Goal: Task Accomplishment & Management: Use online tool/utility

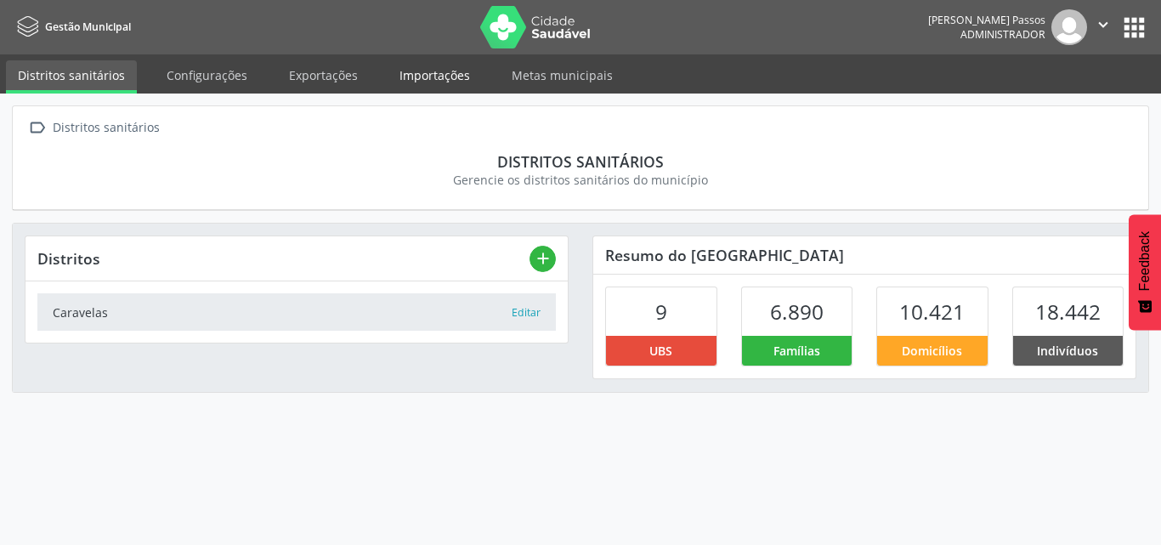
click at [417, 75] on link "Importações" at bounding box center [435, 75] width 94 height 30
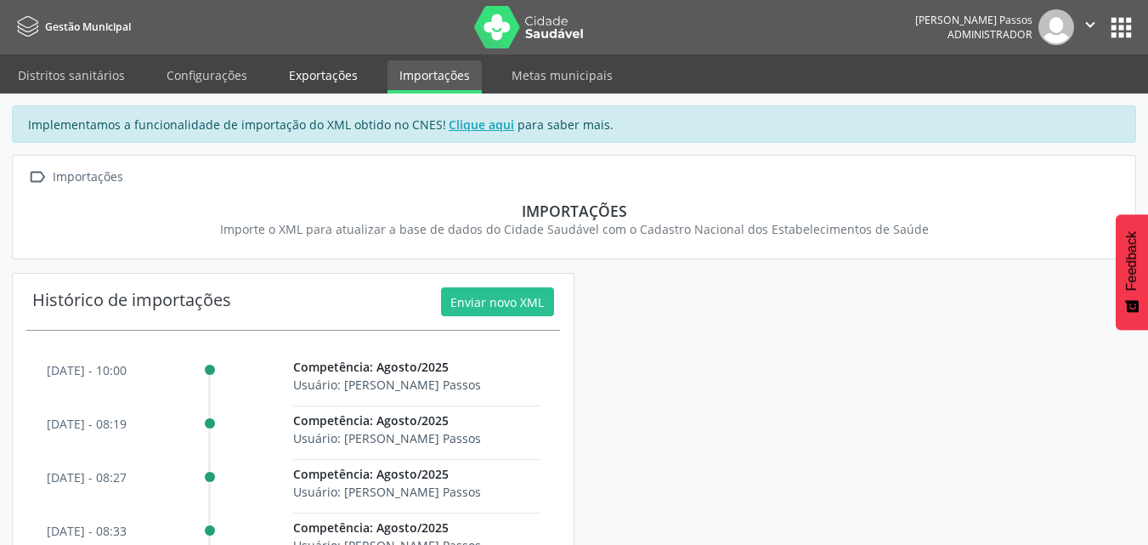
click at [347, 66] on link "Exportações" at bounding box center [323, 75] width 93 height 30
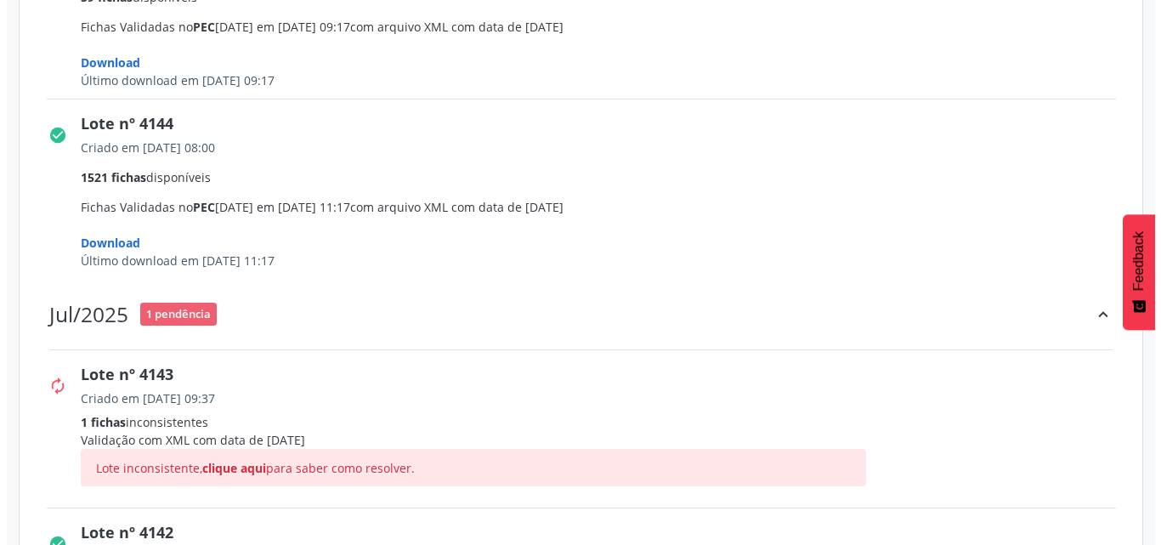
scroll to position [2125, 0]
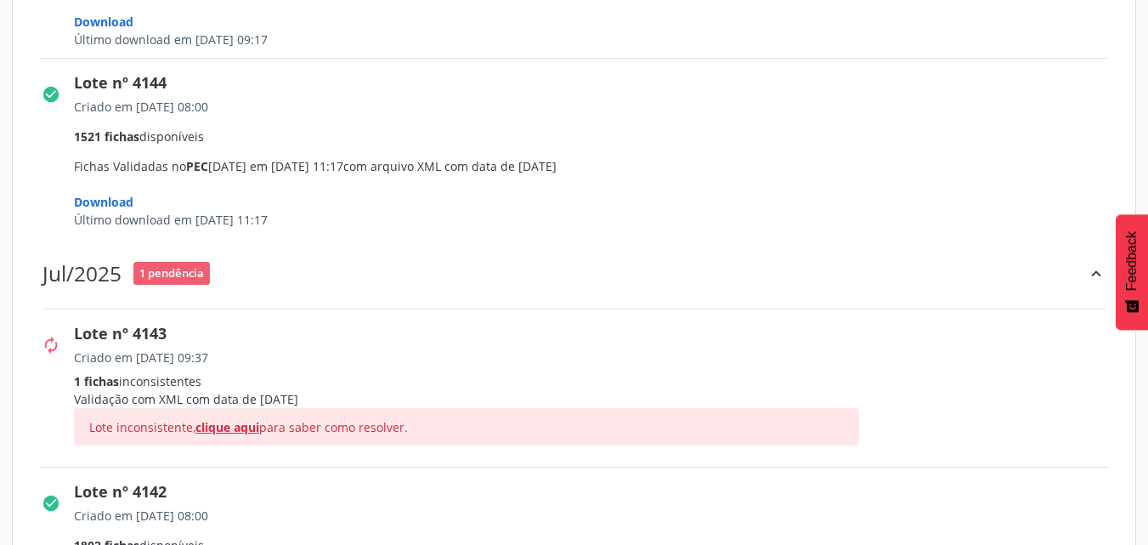
click at [238, 428] on span "clique aqui" at bounding box center [227, 427] width 64 height 16
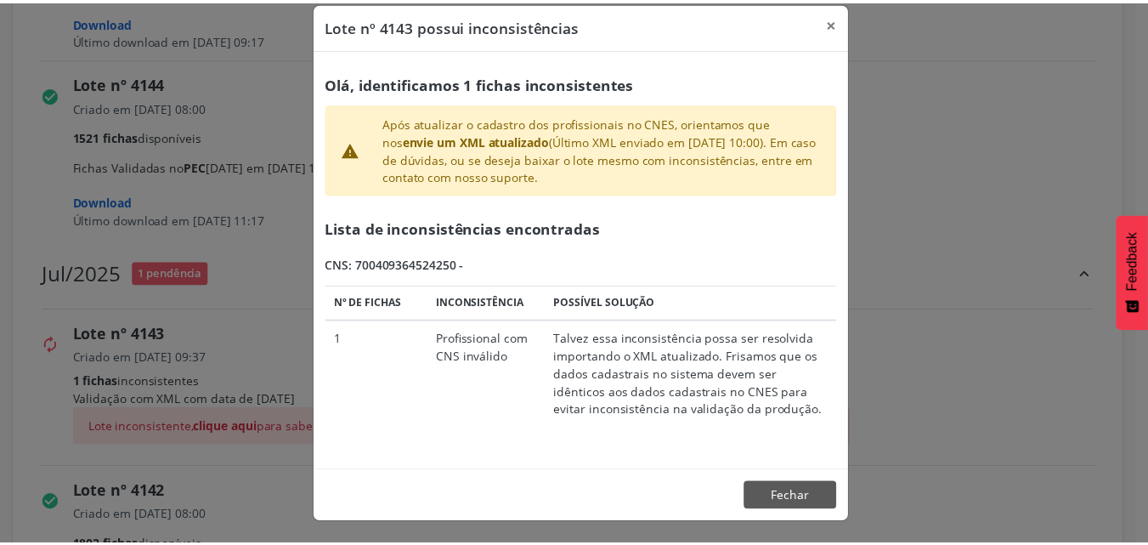
scroll to position [0, 0]
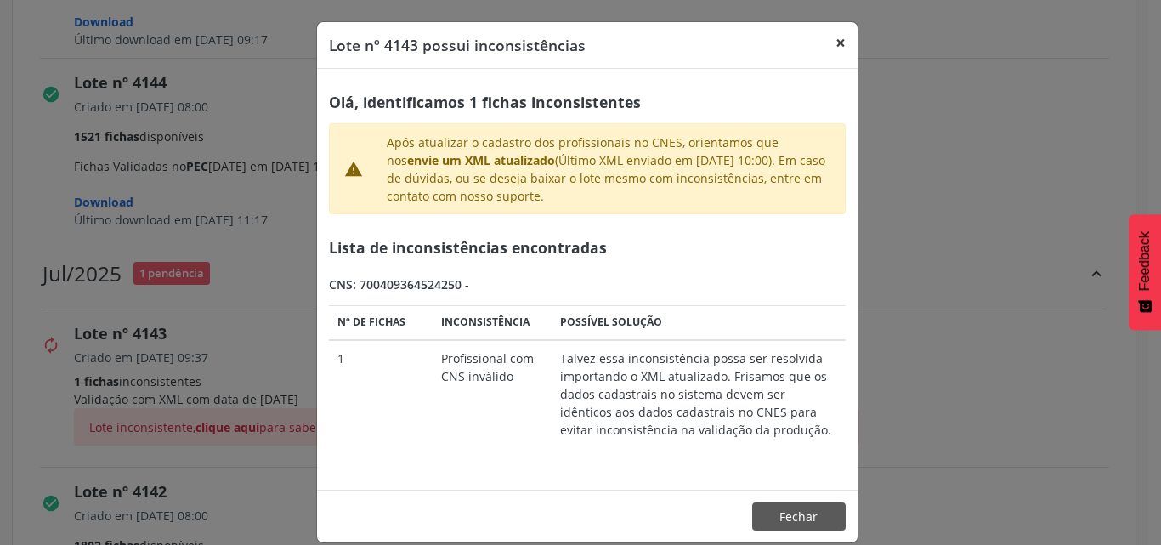
click at [837, 43] on button "×" at bounding box center [841, 43] width 34 height 42
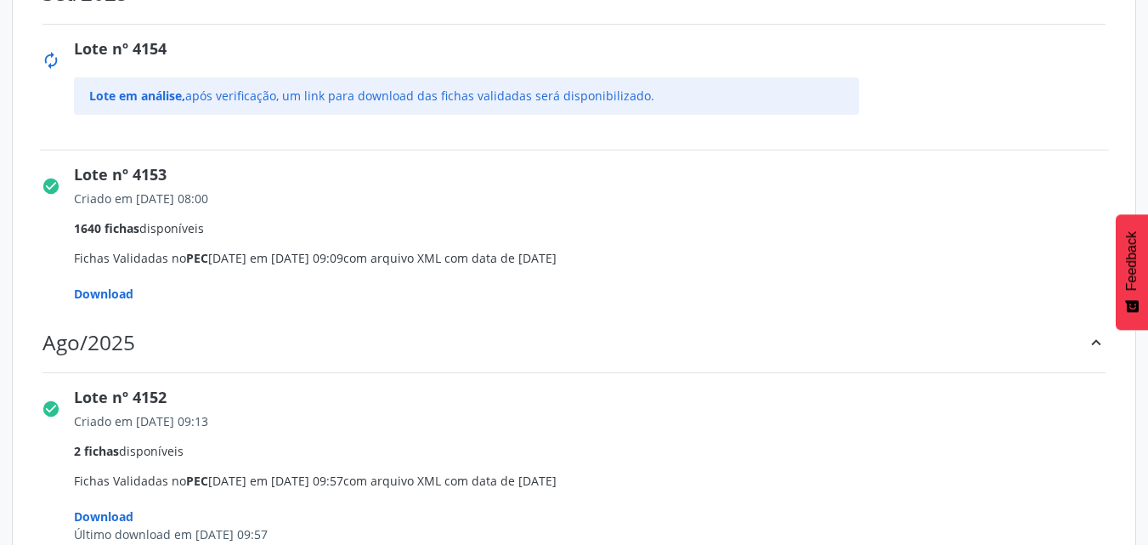
scroll to position [340, 0]
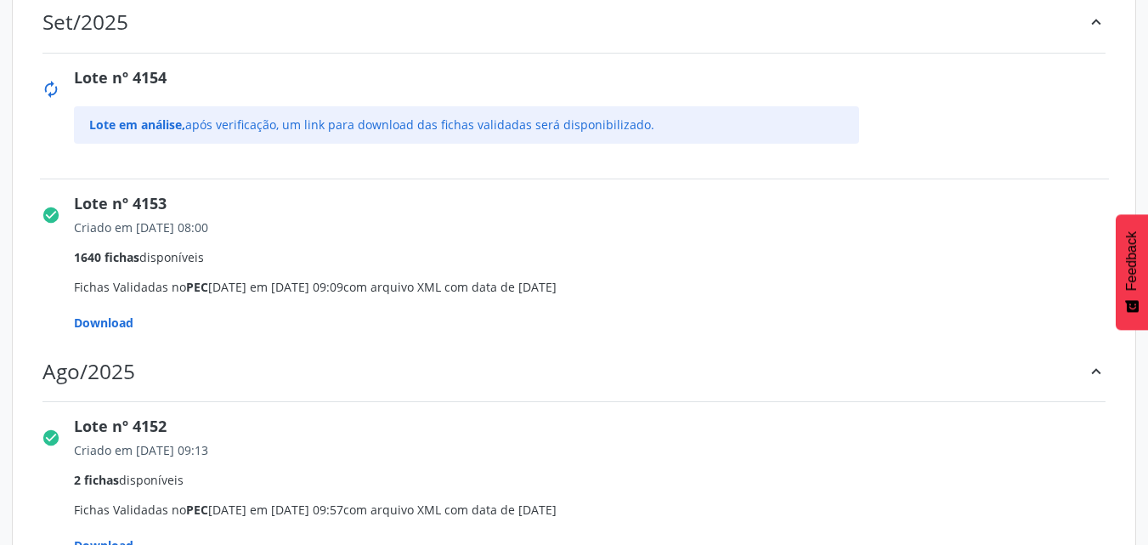
click at [110, 320] on span "Download" at bounding box center [103, 322] width 59 height 16
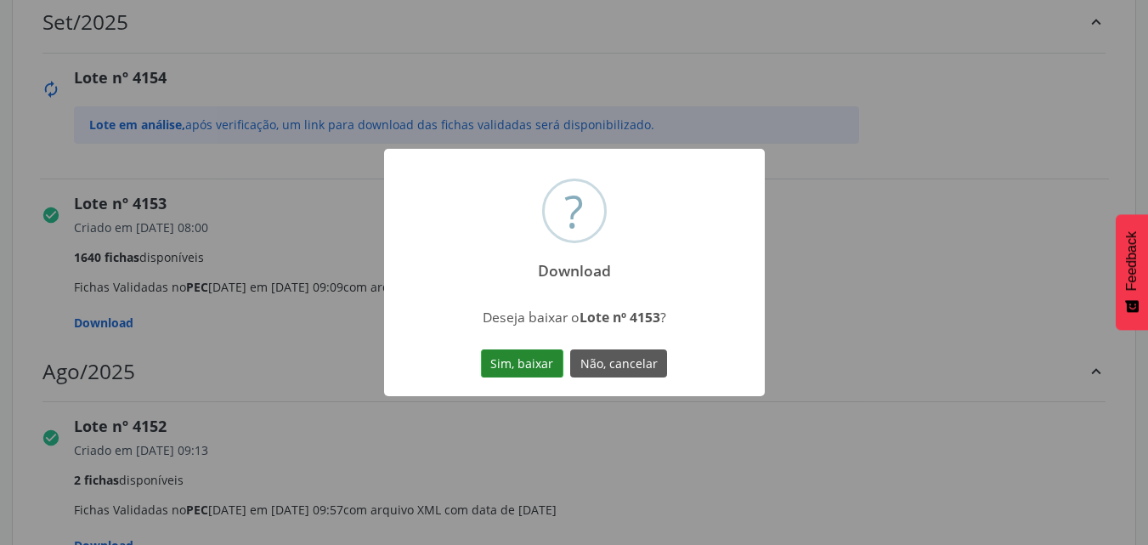
click at [527, 362] on button "Sim, baixar" at bounding box center [522, 363] width 82 height 29
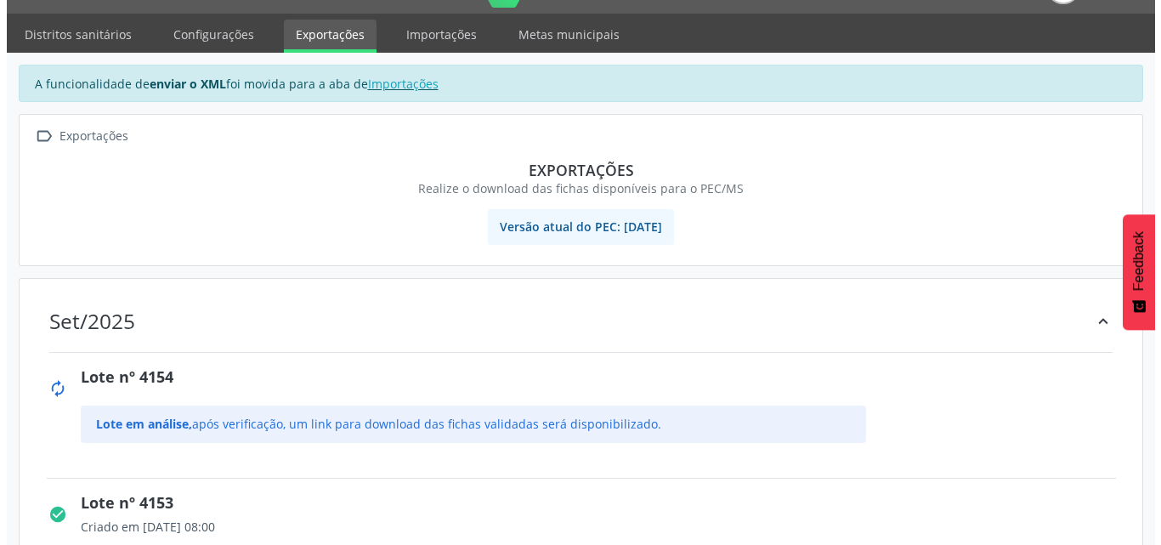
scroll to position [0, 0]
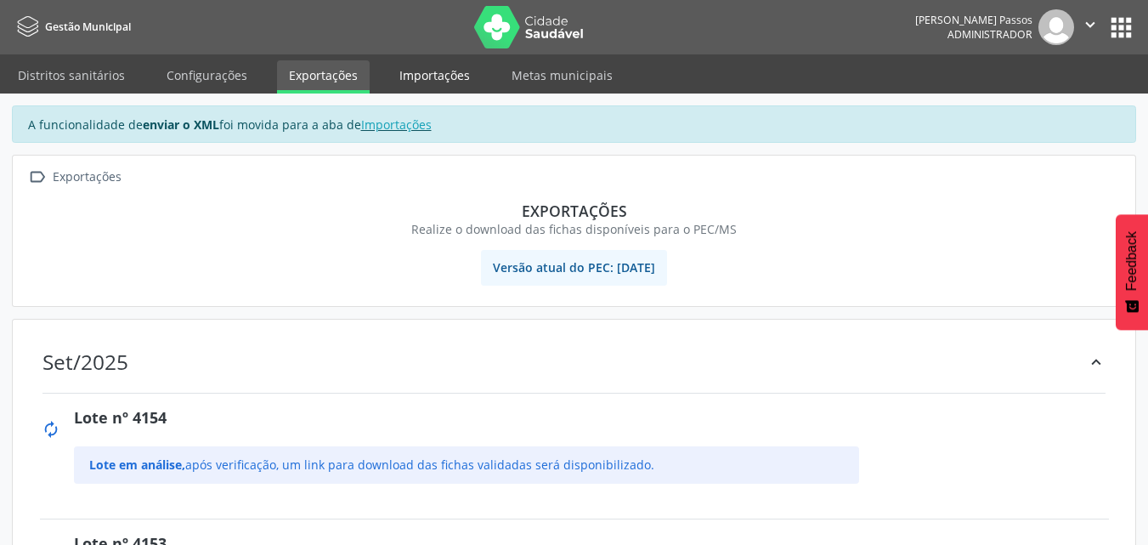
click at [440, 68] on link "Importações" at bounding box center [435, 75] width 94 height 30
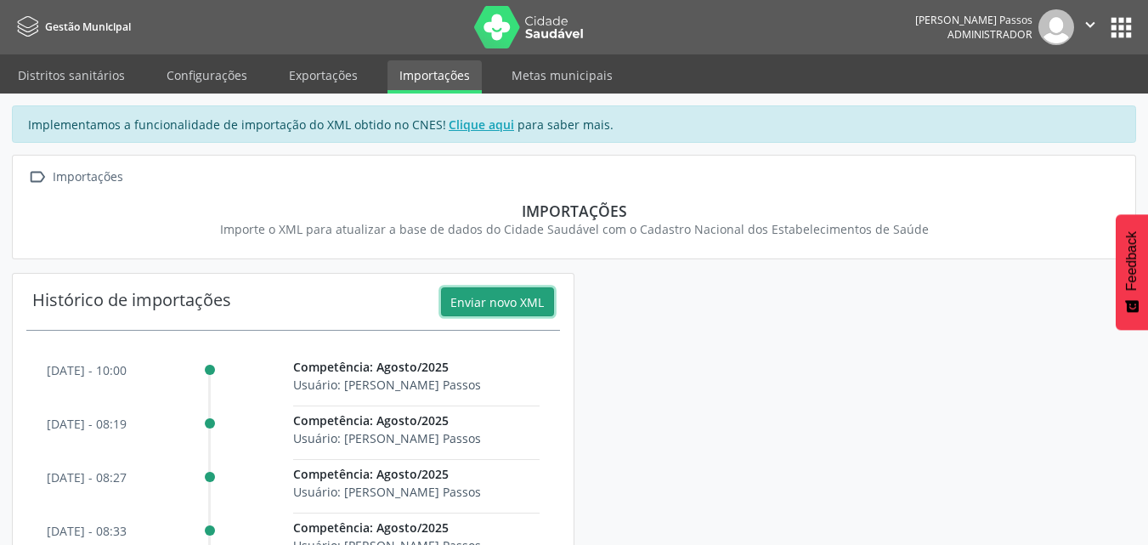
click at [516, 300] on button "Enviar novo XML" at bounding box center [497, 301] width 113 height 29
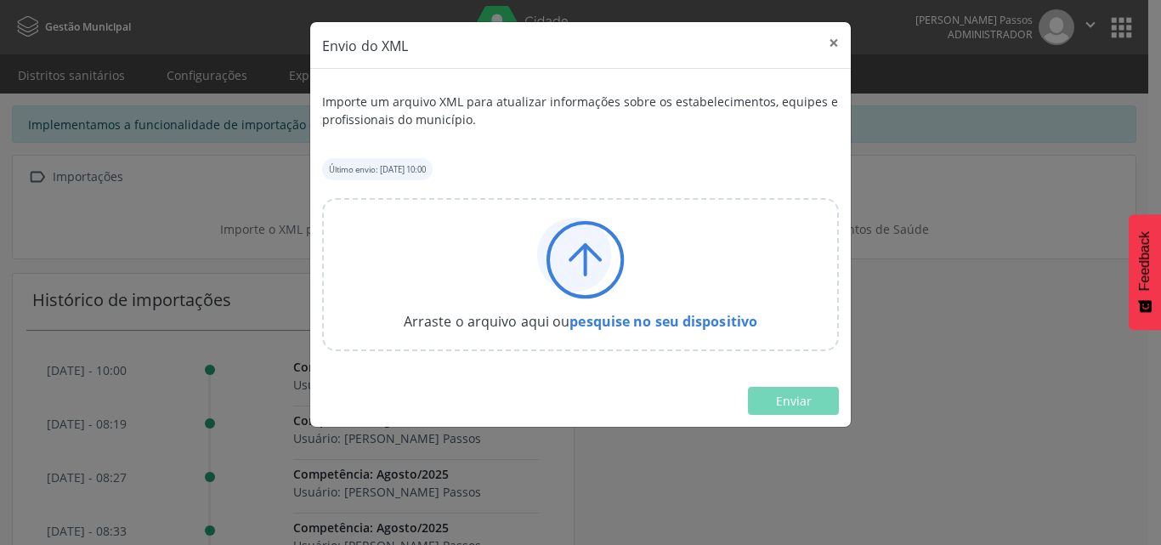
click at [581, 272] on icon at bounding box center [574, 255] width 74 height 74
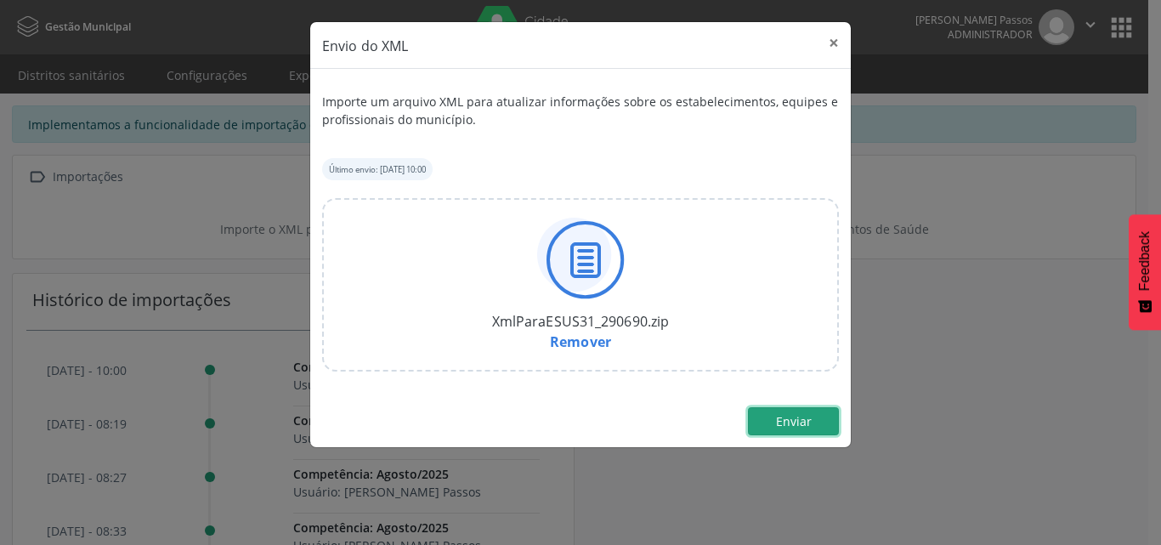
click at [782, 421] on span "Enviar" at bounding box center [794, 421] width 36 height 16
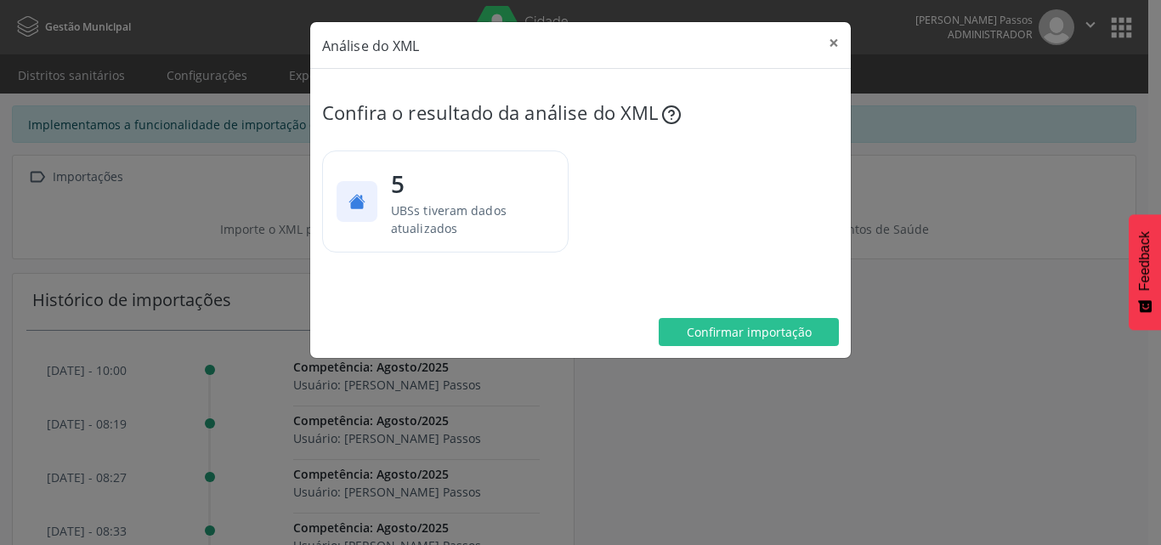
click at [779, 476] on div "Análise do XML × Confira o resultado da análise do XML 5 UBSs tiveram dados atu…" at bounding box center [580, 272] width 1161 height 545
click at [473, 192] on span "5" at bounding box center [470, 182] width 161 height 37
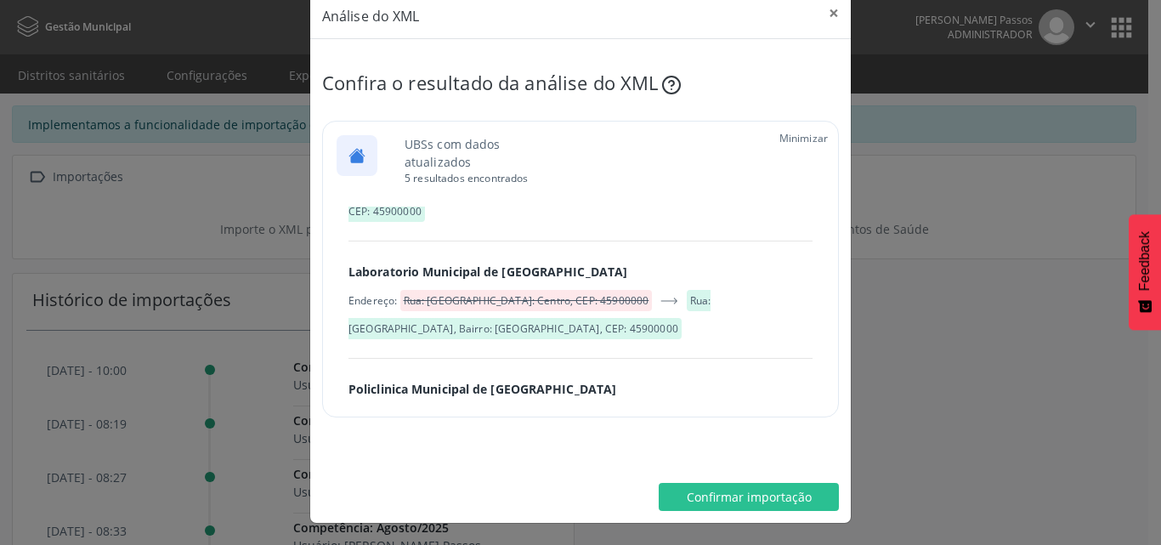
scroll to position [541, 0]
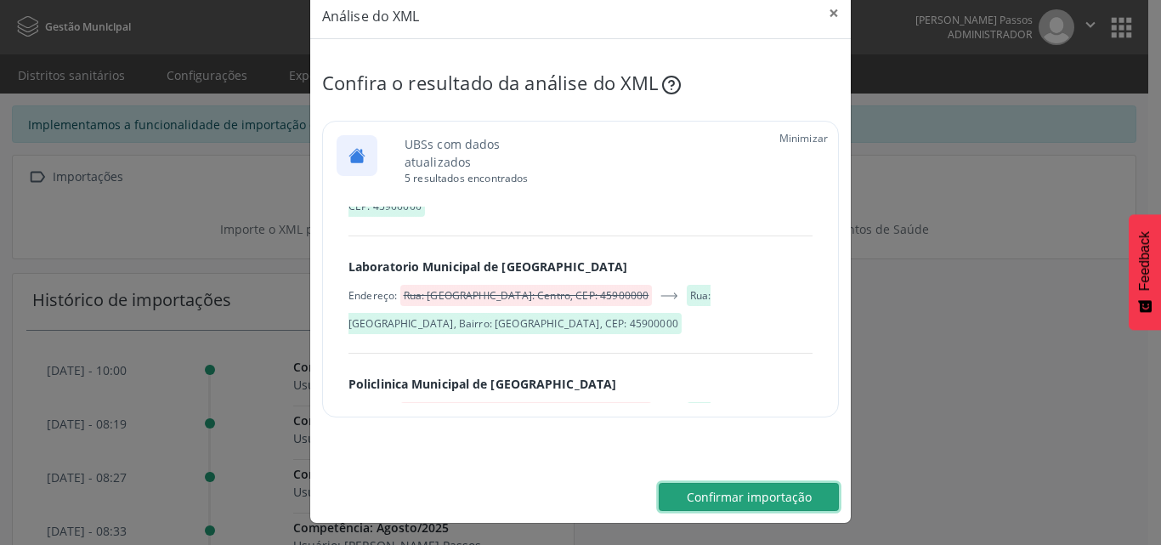
click at [768, 498] on span "Confirmar importação" at bounding box center [749, 497] width 125 height 16
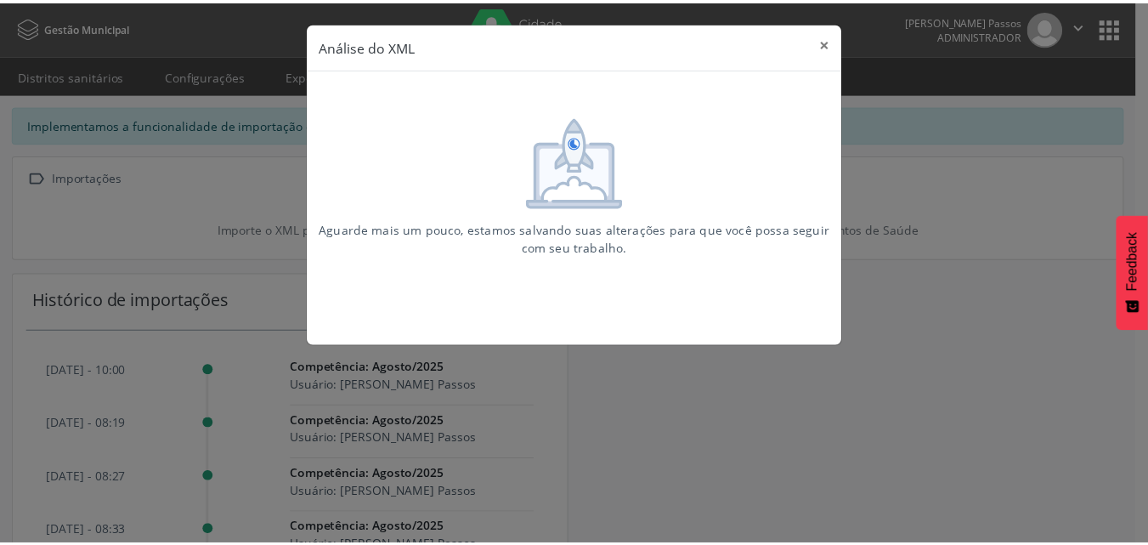
scroll to position [0, 0]
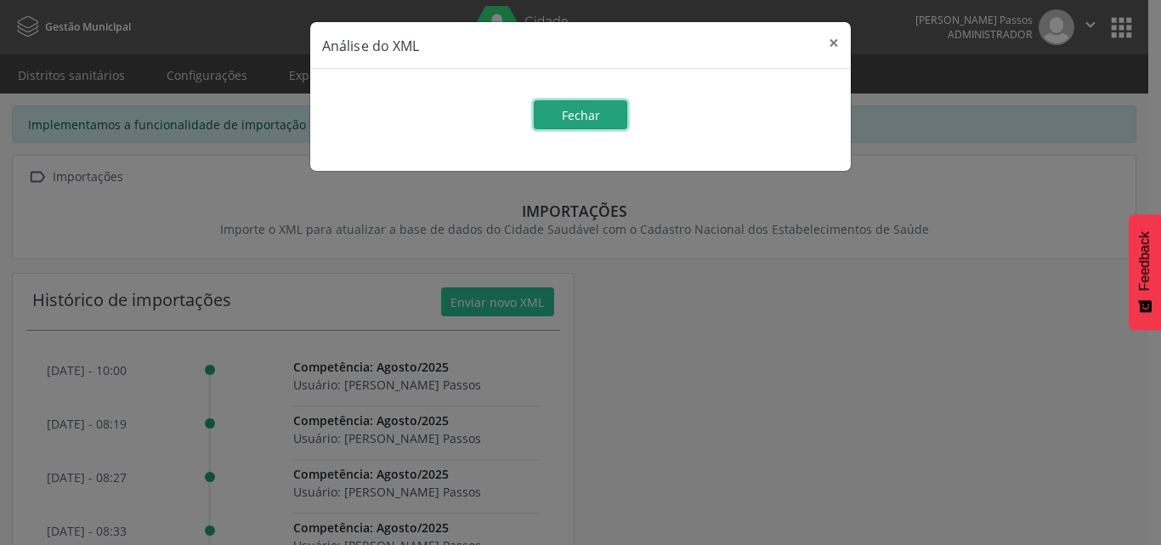
click at [592, 125] on button "Fechar" at bounding box center [580, 114] width 93 height 29
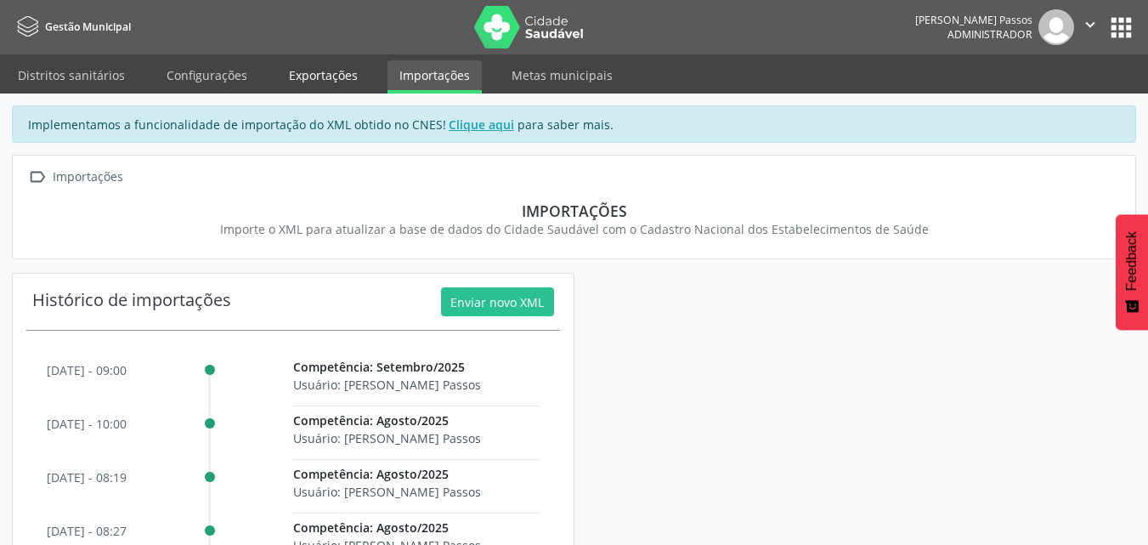
click at [309, 85] on link "Exportações" at bounding box center [323, 75] width 93 height 30
